Goal: Task Accomplishment & Management: Manage account settings

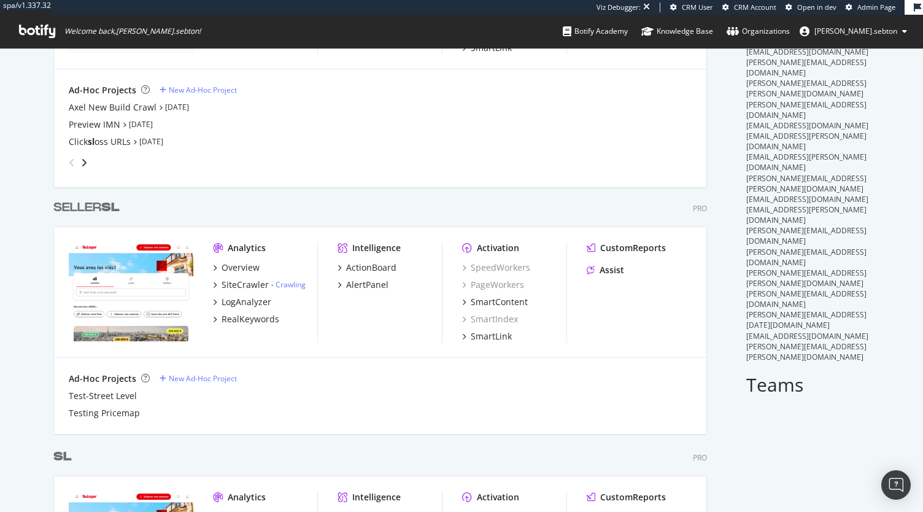
scroll to position [227, 0]
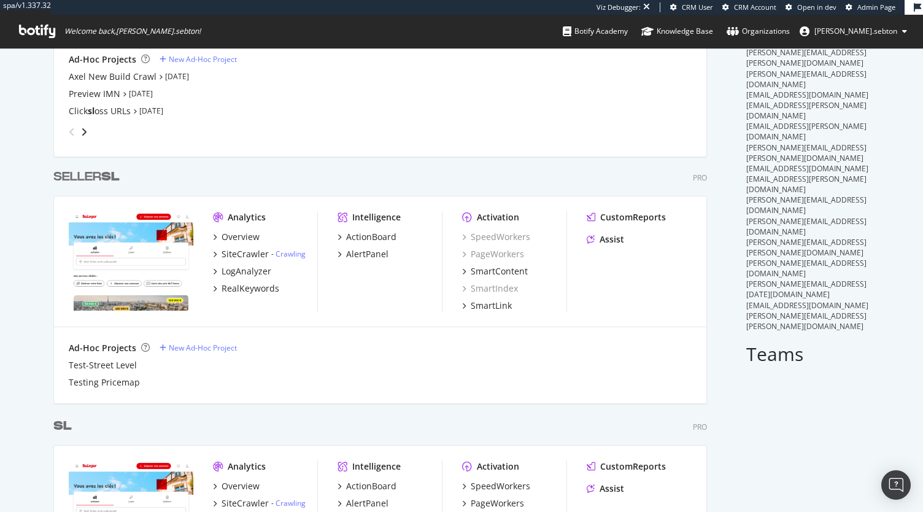
type input "sl"
click at [60, 423] on b "SL" at bounding box center [62, 426] width 18 height 12
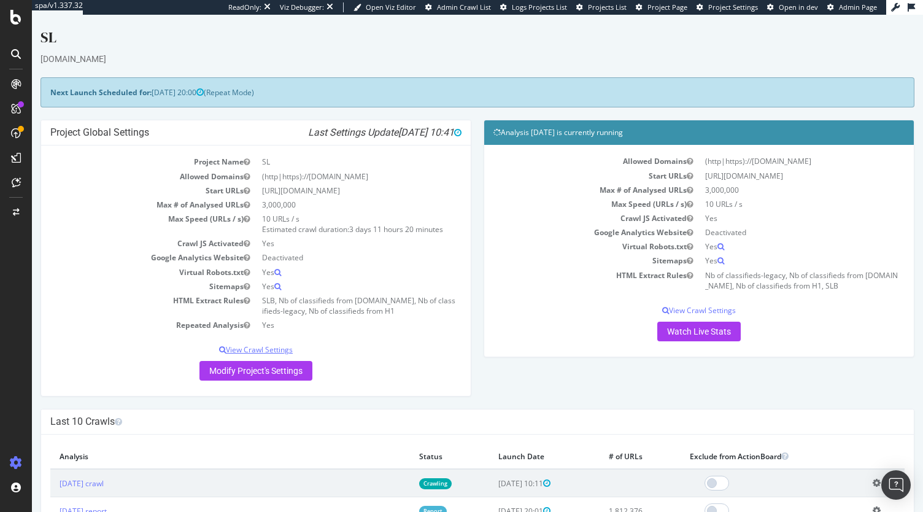
click at [264, 346] on p "View Crawl Settings" at bounding box center [255, 349] width 411 height 10
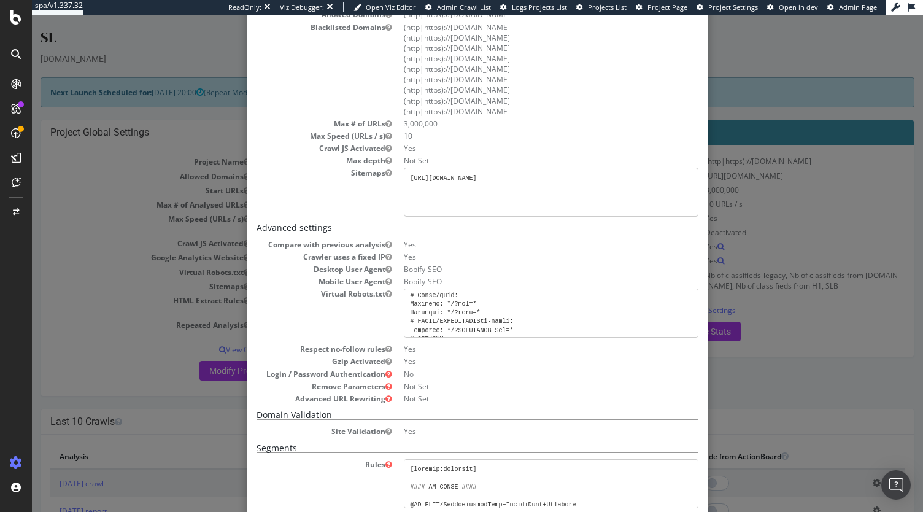
scroll to position [313, 0]
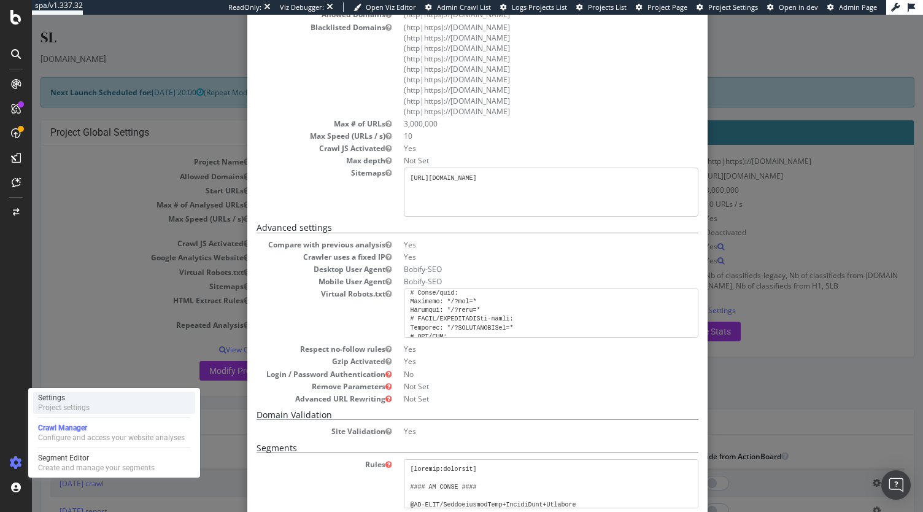
click at [62, 407] on div "Project settings" at bounding box center [64, 408] width 52 height 10
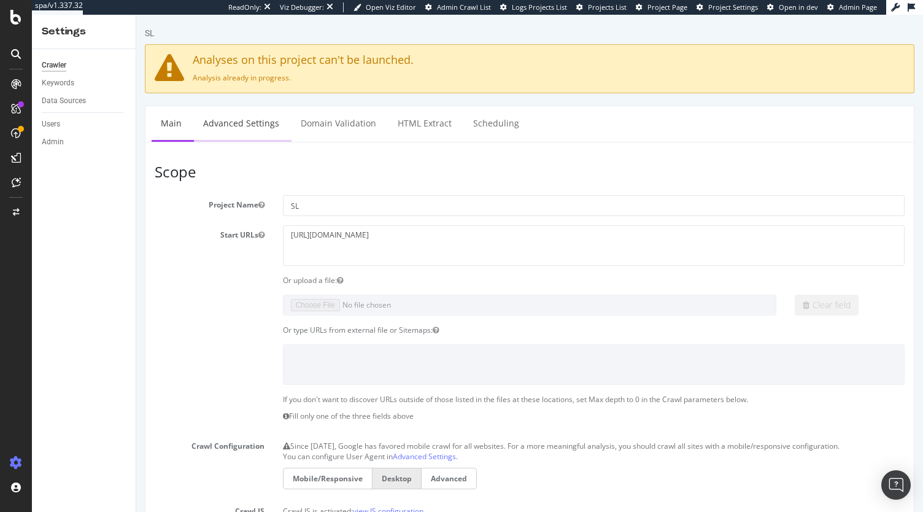
click at [260, 130] on link "Advanced Settings" at bounding box center [241, 123] width 94 height 34
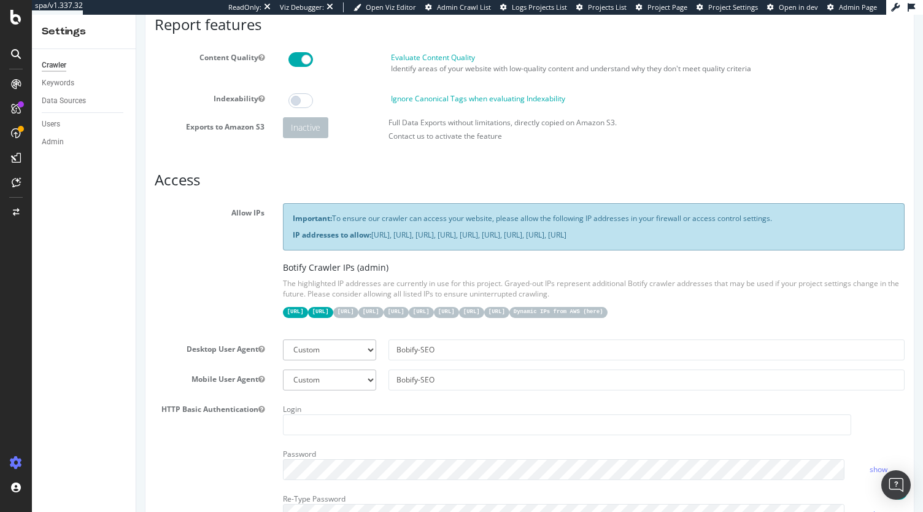
scroll to position [148, 0]
